Goal: Task Accomplishment & Management: Complete application form

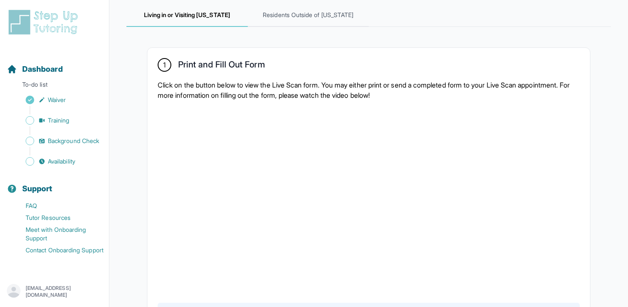
scroll to position [128, 0]
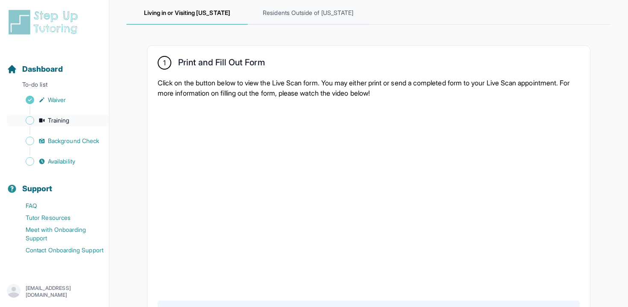
click at [75, 115] on link "Training" at bounding box center [58, 121] width 102 height 12
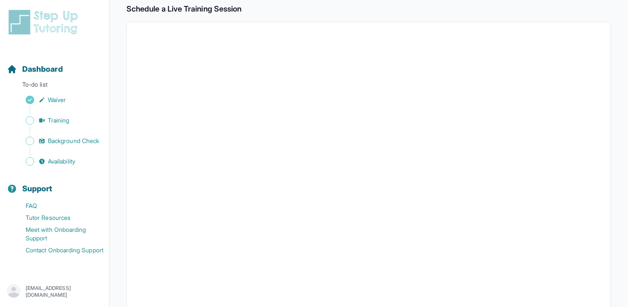
scroll to position [295, 0]
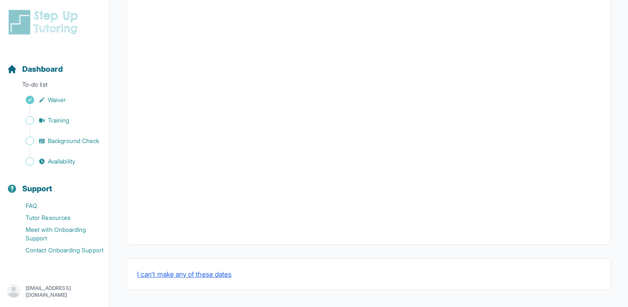
click at [77, 148] on div "Sidebar" at bounding box center [56, 151] width 99 height 9
click at [80, 141] on span "Background Check" at bounding box center [73, 141] width 51 height 9
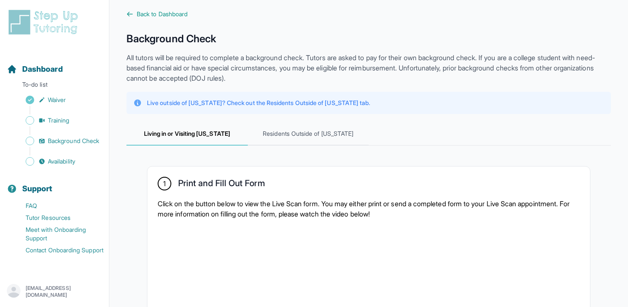
scroll to position [9, 0]
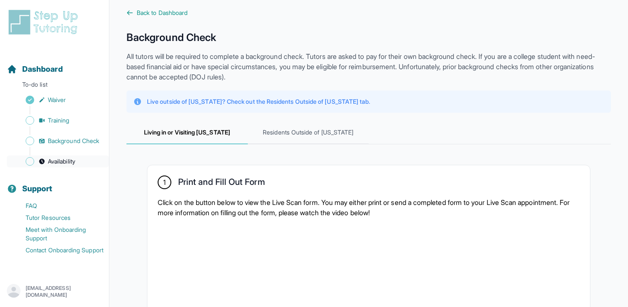
click at [68, 163] on span "Availability" at bounding box center [61, 161] width 27 height 9
